Goal: Task Accomplishment & Management: Manage account settings

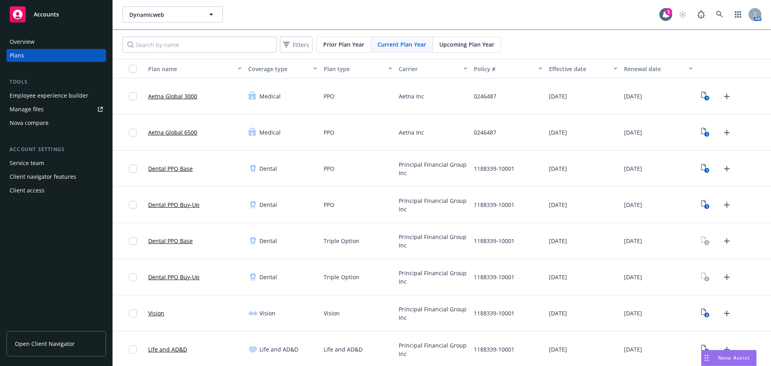
click at [260, 230] on div "Dental" at bounding box center [282, 241] width 75 height 36
click at [712, 13] on link at bounding box center [720, 14] width 16 height 16
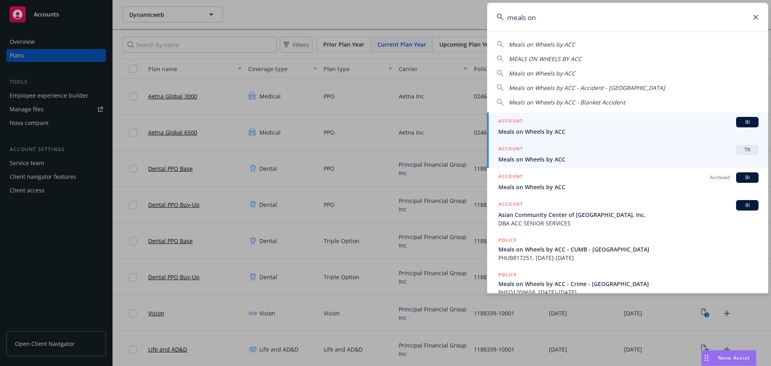
type input "meals on"
click at [594, 164] on link "ACCOUNT TR Meals on Wheels by ACC" at bounding box center [627, 154] width 281 height 28
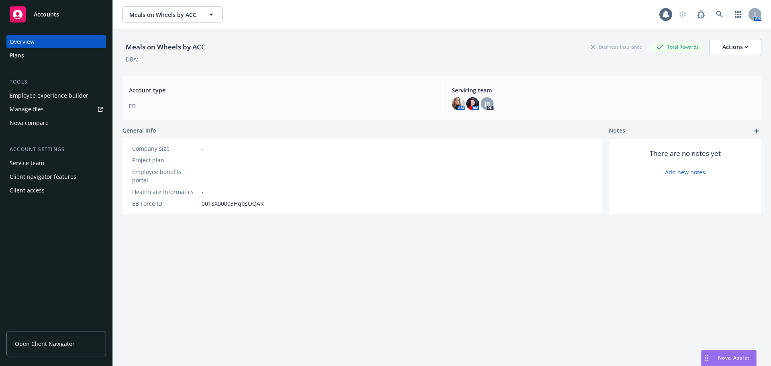
click at [41, 60] on div "Plans" at bounding box center [56, 55] width 93 height 13
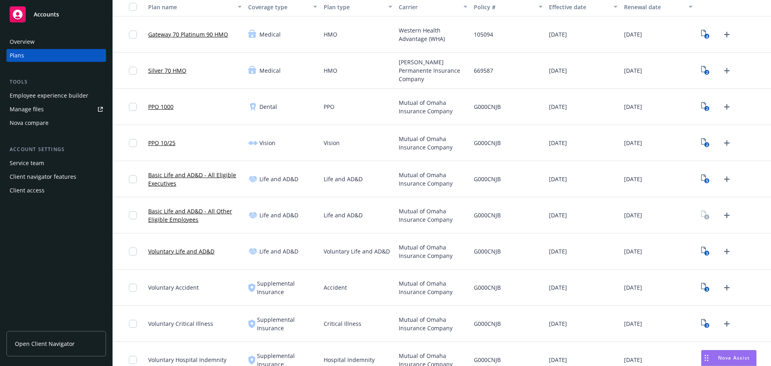
scroll to position [74, 0]
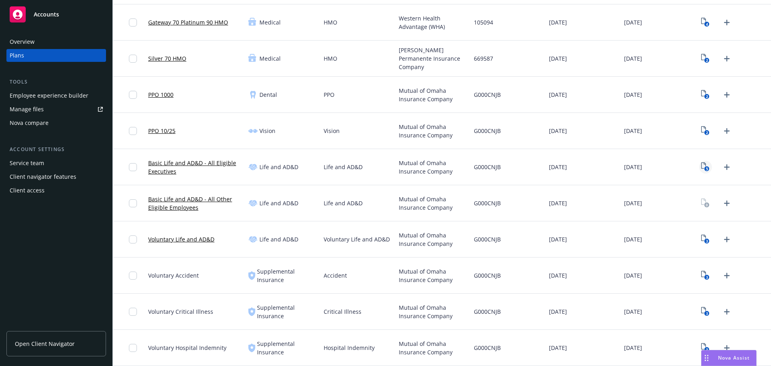
click at [701, 166] on icon "5" at bounding box center [705, 166] width 8 height 9
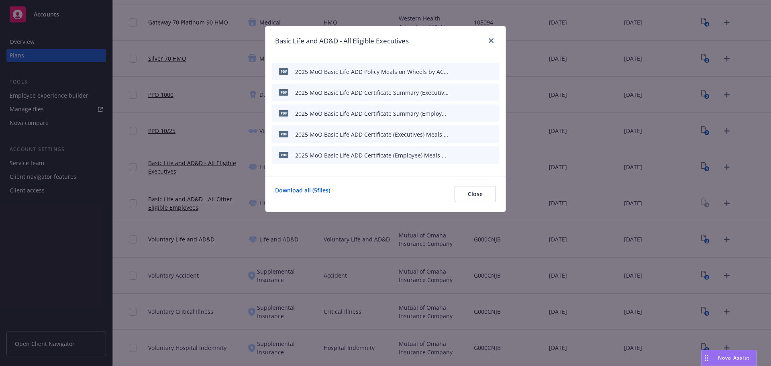
click at [311, 190] on link "Download all ( 5 files)" at bounding box center [302, 194] width 55 height 16
drag, startPoint x: 490, startPoint y: 42, endPoint x: 485, endPoint y: 41, distance: 4.9
click at [490, 42] on icon "close" at bounding box center [491, 40] width 5 height 5
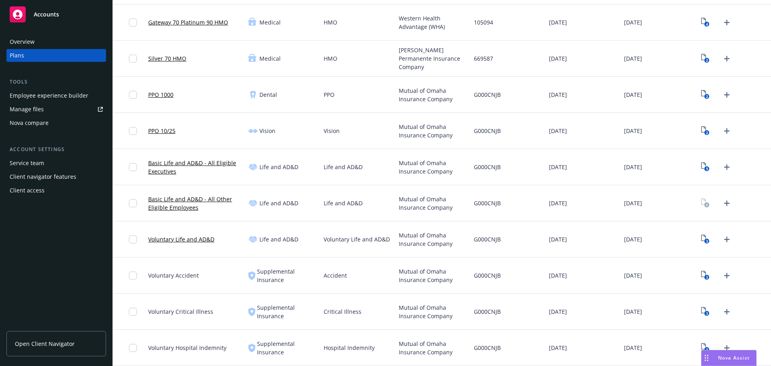
click at [261, 207] on div "Life and AD&D" at bounding box center [273, 203] width 50 height 10
click at [722, 200] on icon "Upload Plan Documents" at bounding box center [727, 203] width 10 height 10
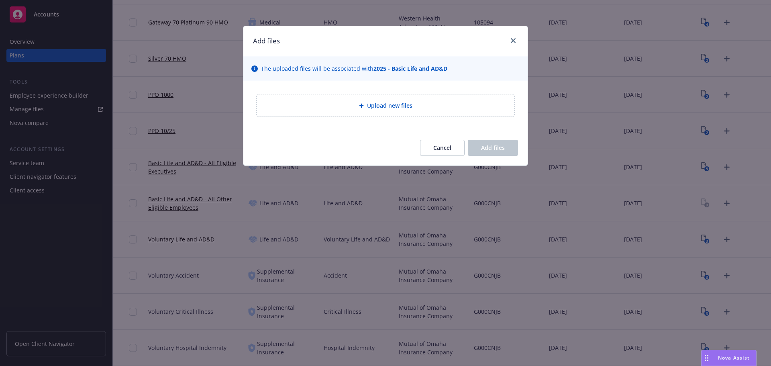
click at [359, 124] on div "Upload new files" at bounding box center [385, 105] width 284 height 49
click at [357, 106] on div "Upload new files" at bounding box center [385, 105] width 245 height 9
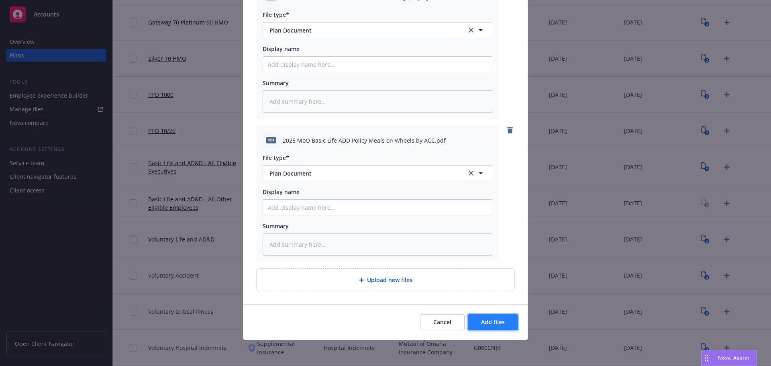
click at [484, 321] on span "Add files" at bounding box center [493, 322] width 24 height 8
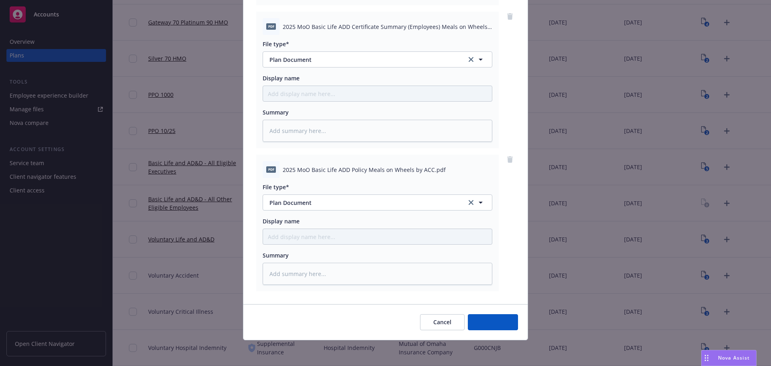
scroll to position [225, 0]
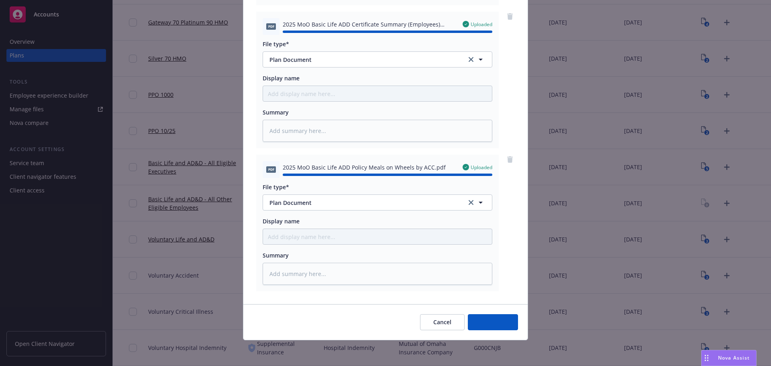
type textarea "x"
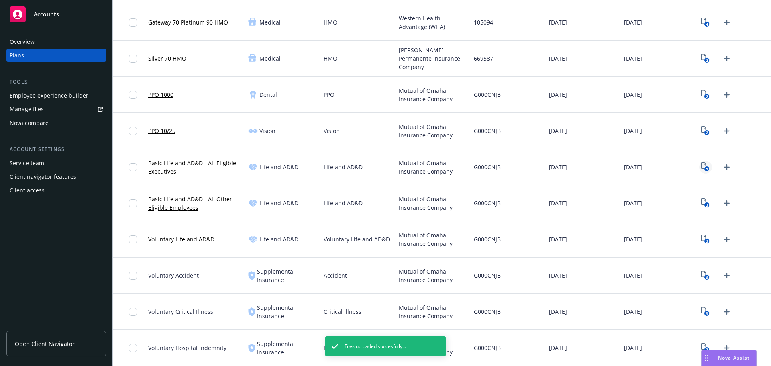
click at [701, 165] on icon "5" at bounding box center [705, 166] width 8 height 9
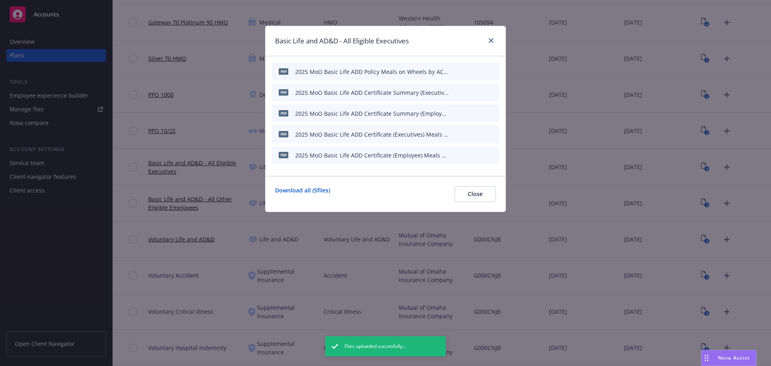
click at [494, 155] on icon "archive file" at bounding box center [492, 154] width 6 height 6
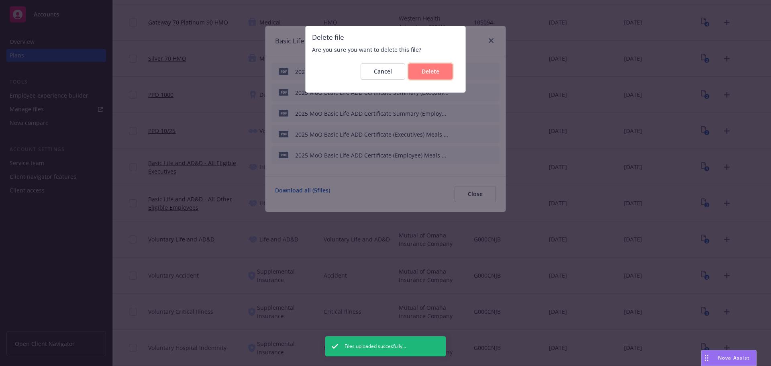
click at [429, 76] on button "Delete" at bounding box center [431, 71] width 44 height 16
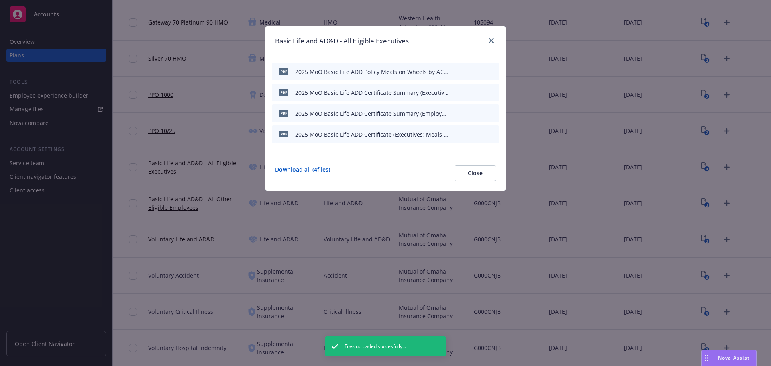
click at [492, 112] on icon "archive file" at bounding box center [492, 113] width 6 height 6
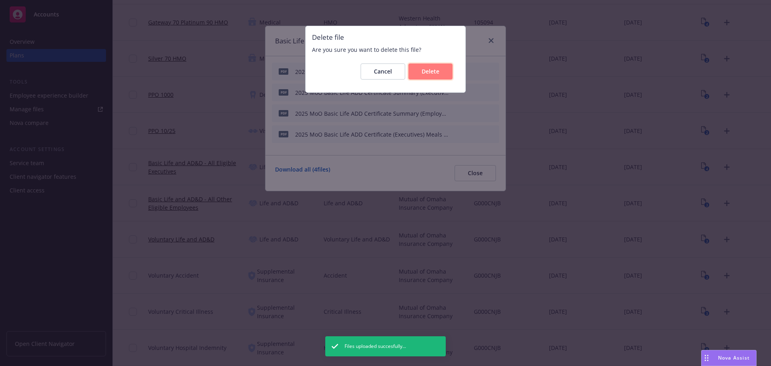
click at [439, 71] on span "Delete" at bounding box center [431, 71] width 18 height 8
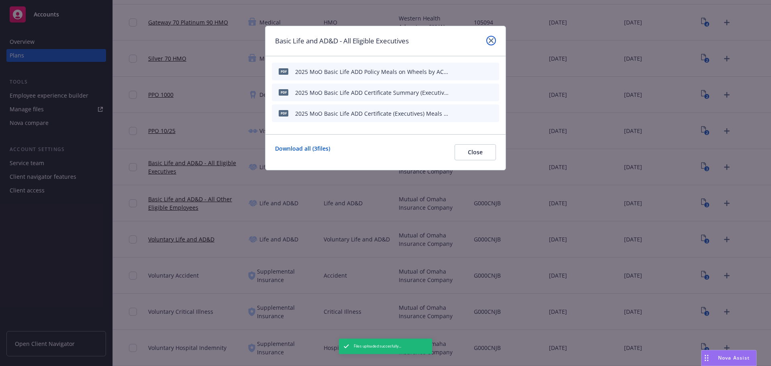
click at [490, 37] on link "close" at bounding box center [491, 41] width 10 height 10
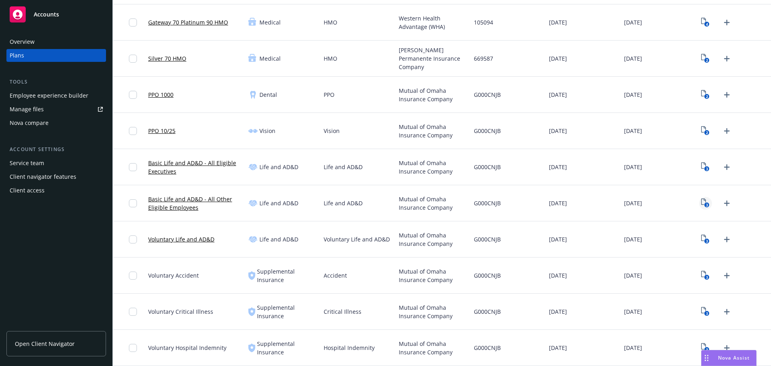
click at [701, 202] on icon "3" at bounding box center [705, 202] width 8 height 9
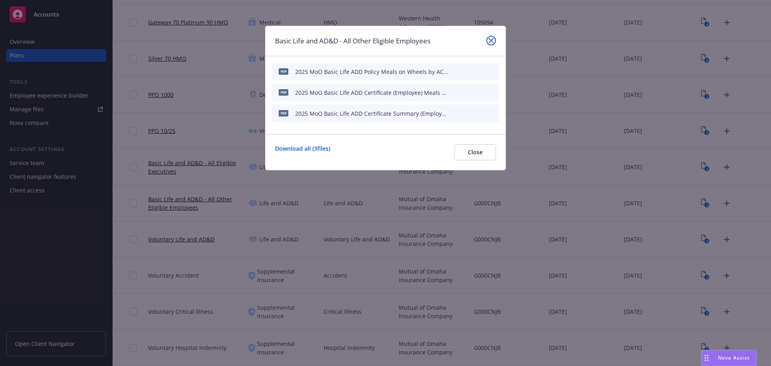
click at [493, 38] on icon "close" at bounding box center [491, 40] width 5 height 5
